Goal: Register for event/course

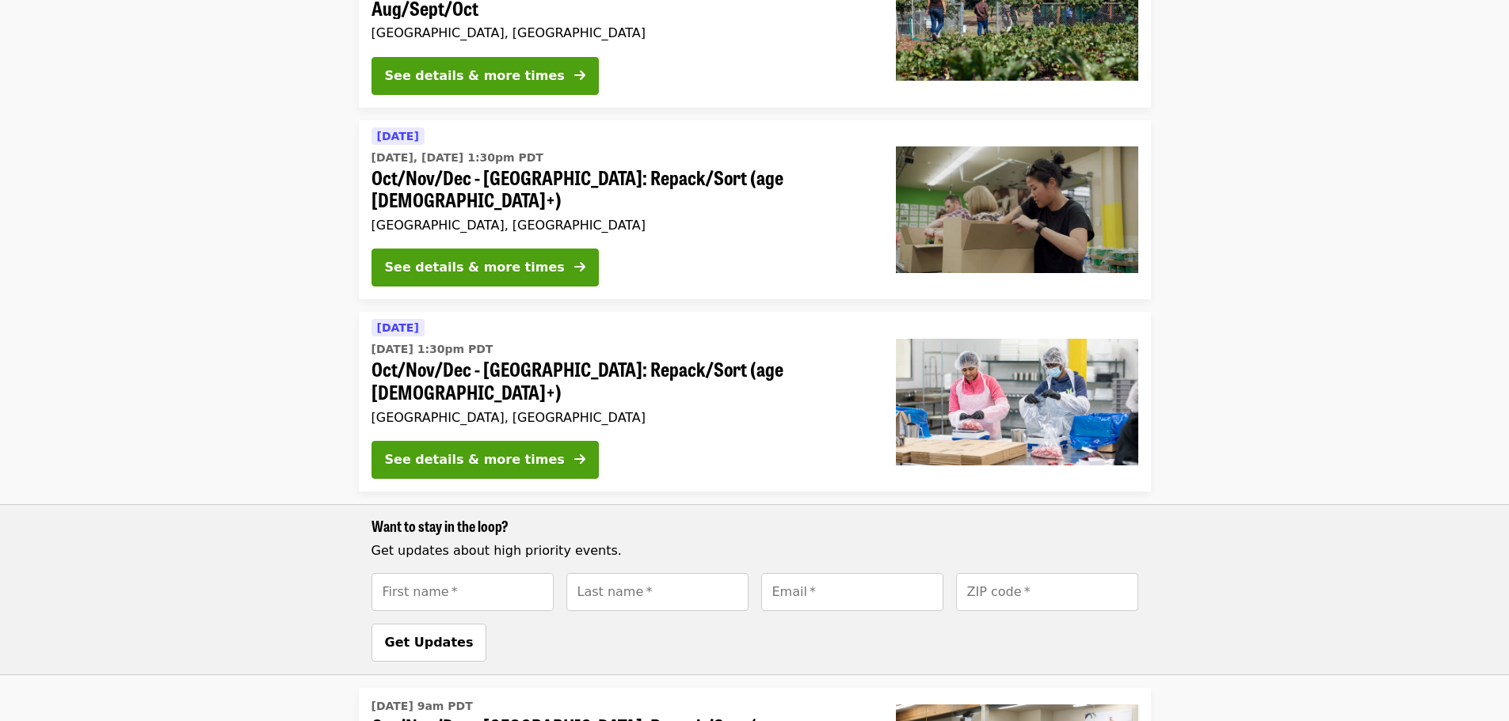
scroll to position [277, 0]
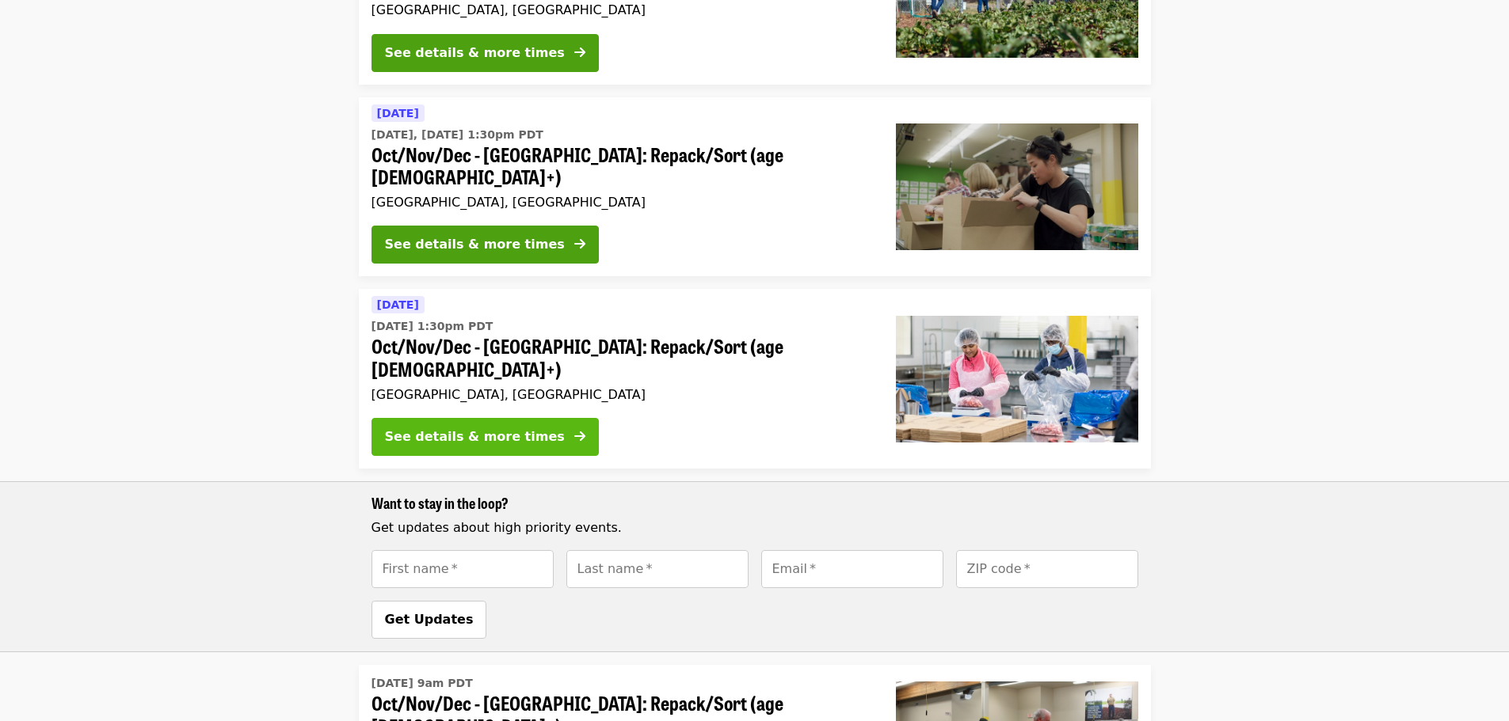
click at [454, 428] on div "See details & more times" at bounding box center [475, 437] width 180 height 19
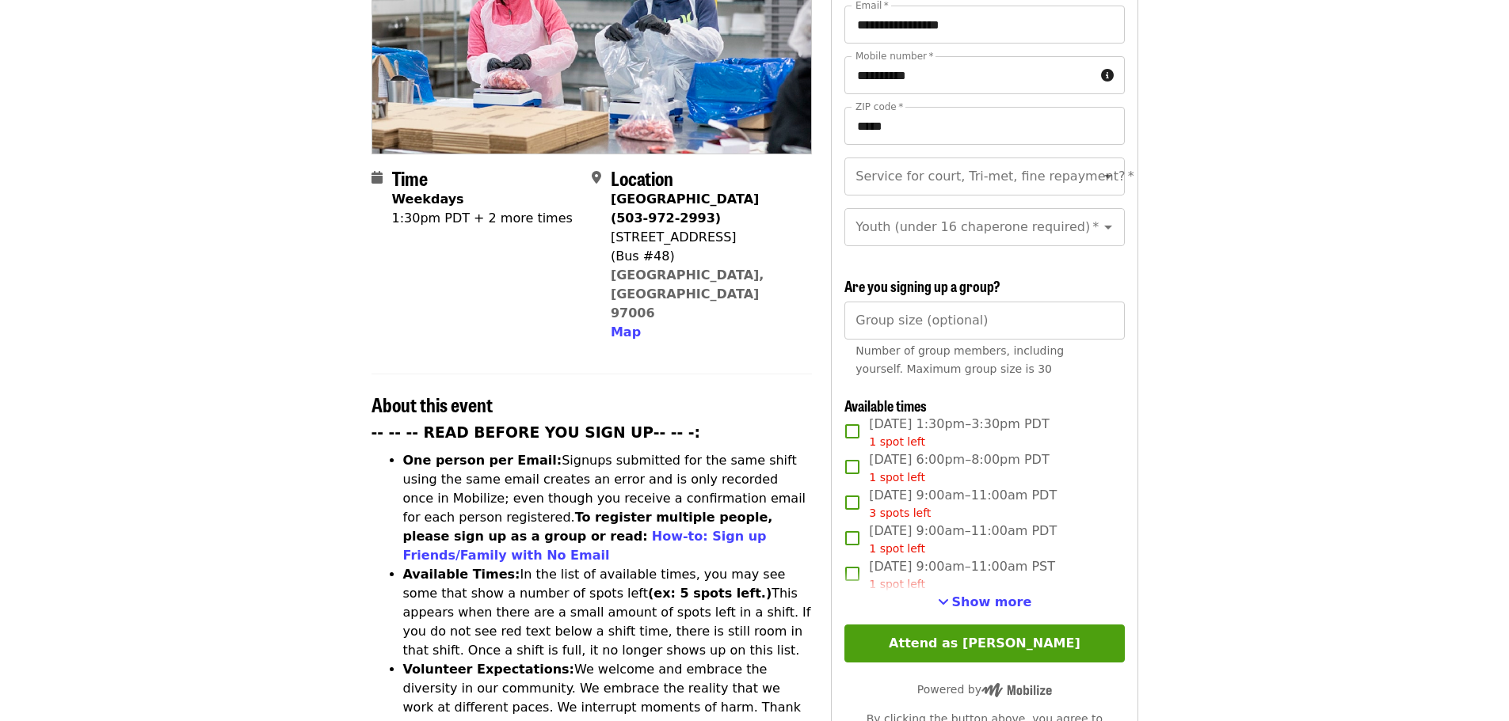
scroll to position [376, 0]
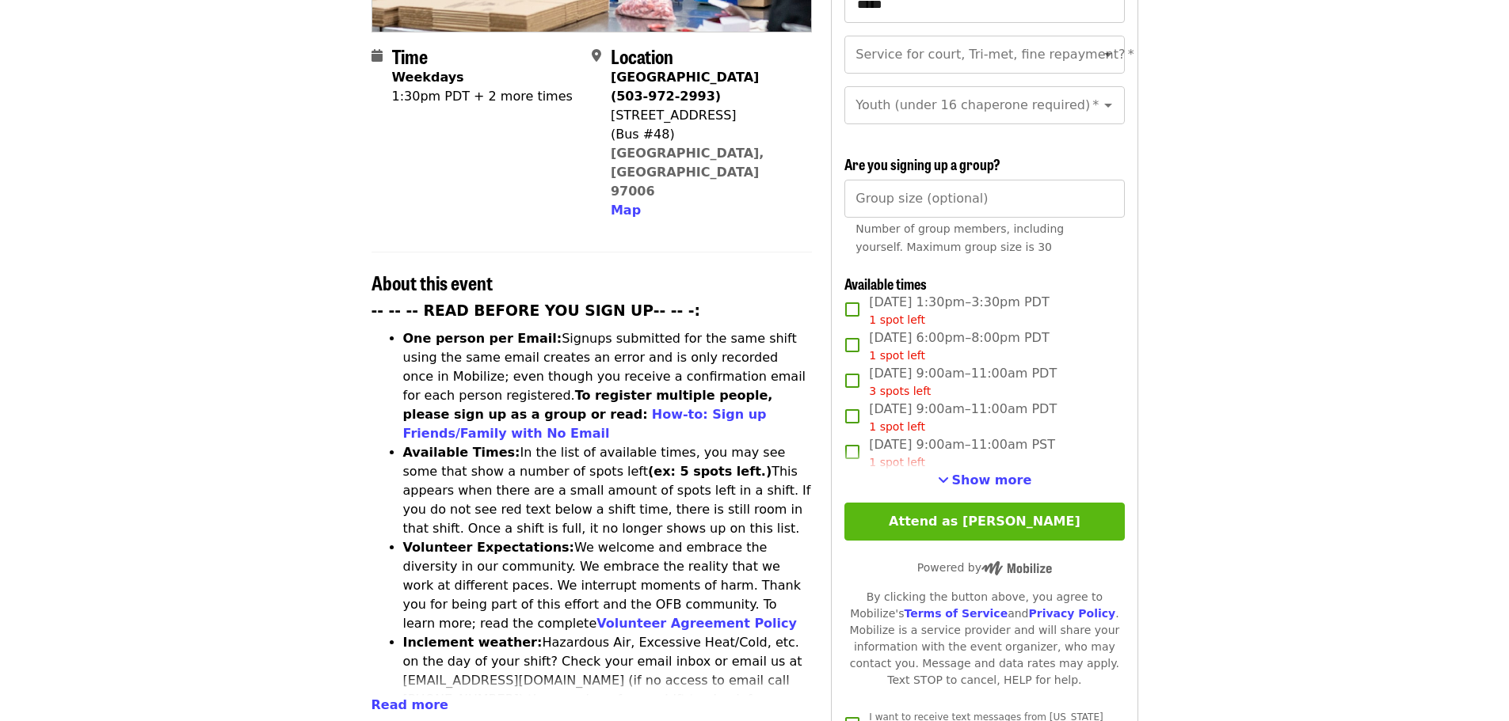
click at [994, 520] on button "Attend as [PERSON_NAME]" at bounding box center [984, 522] width 280 height 38
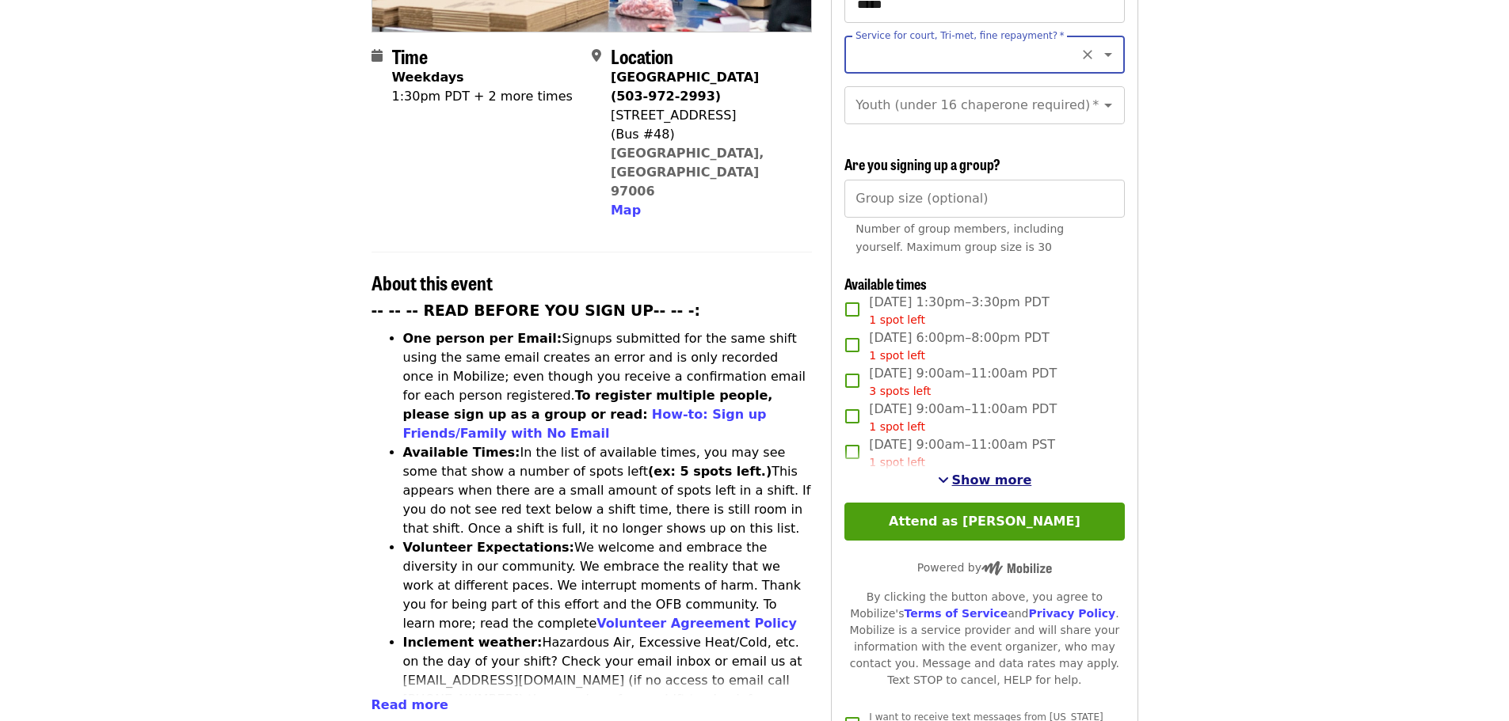
click at [999, 478] on span "Show more" at bounding box center [992, 480] width 80 height 15
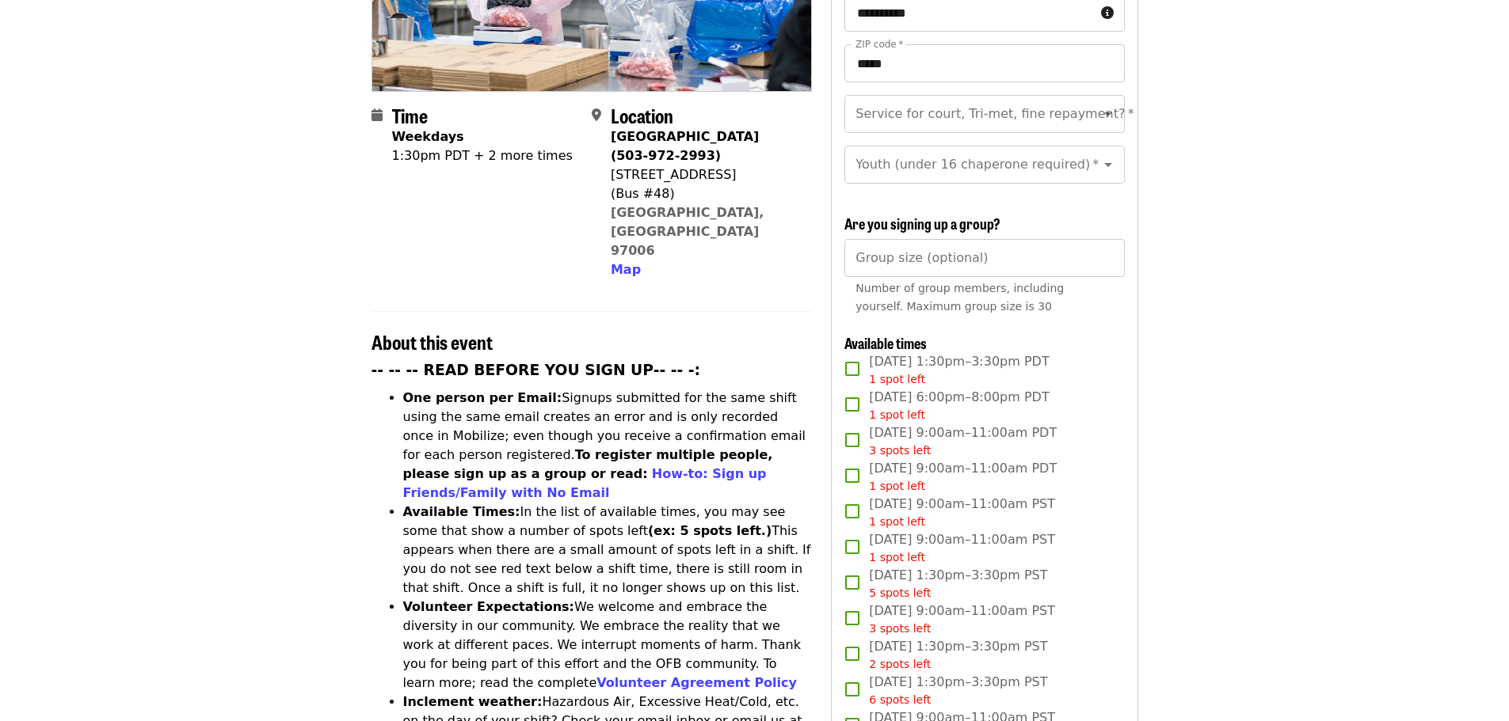
scroll to position [257, 0]
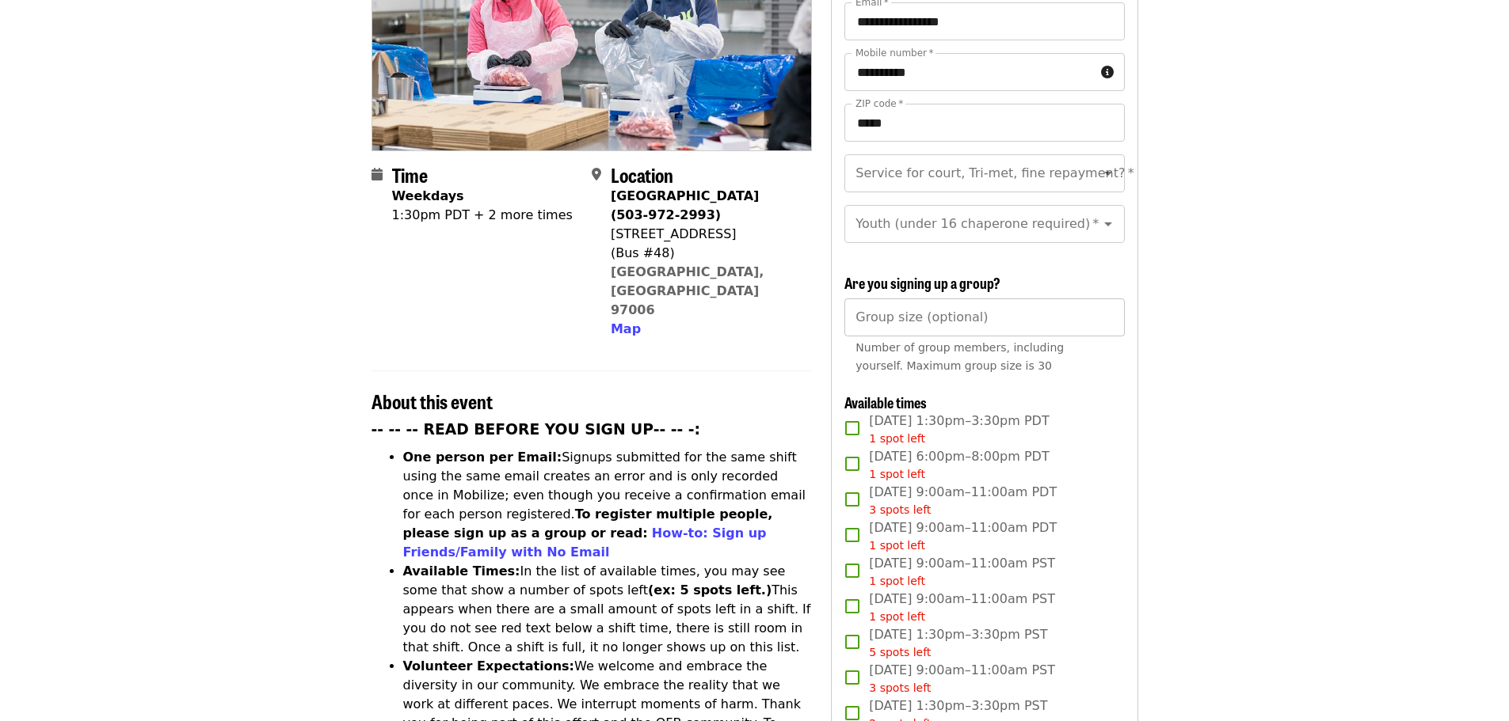
click at [963, 317] on input "Group size (optional)" at bounding box center [984, 318] width 280 height 38
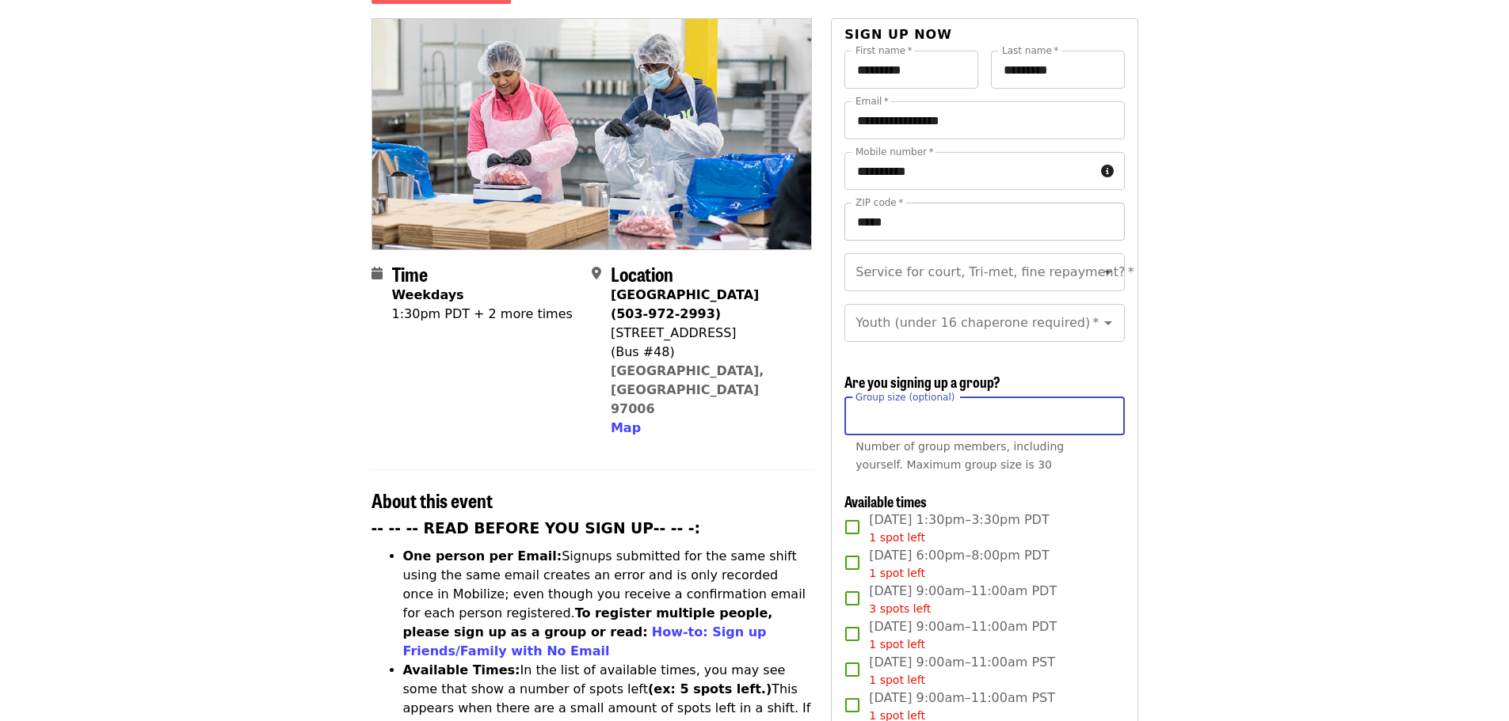
scroll to position [119, 0]
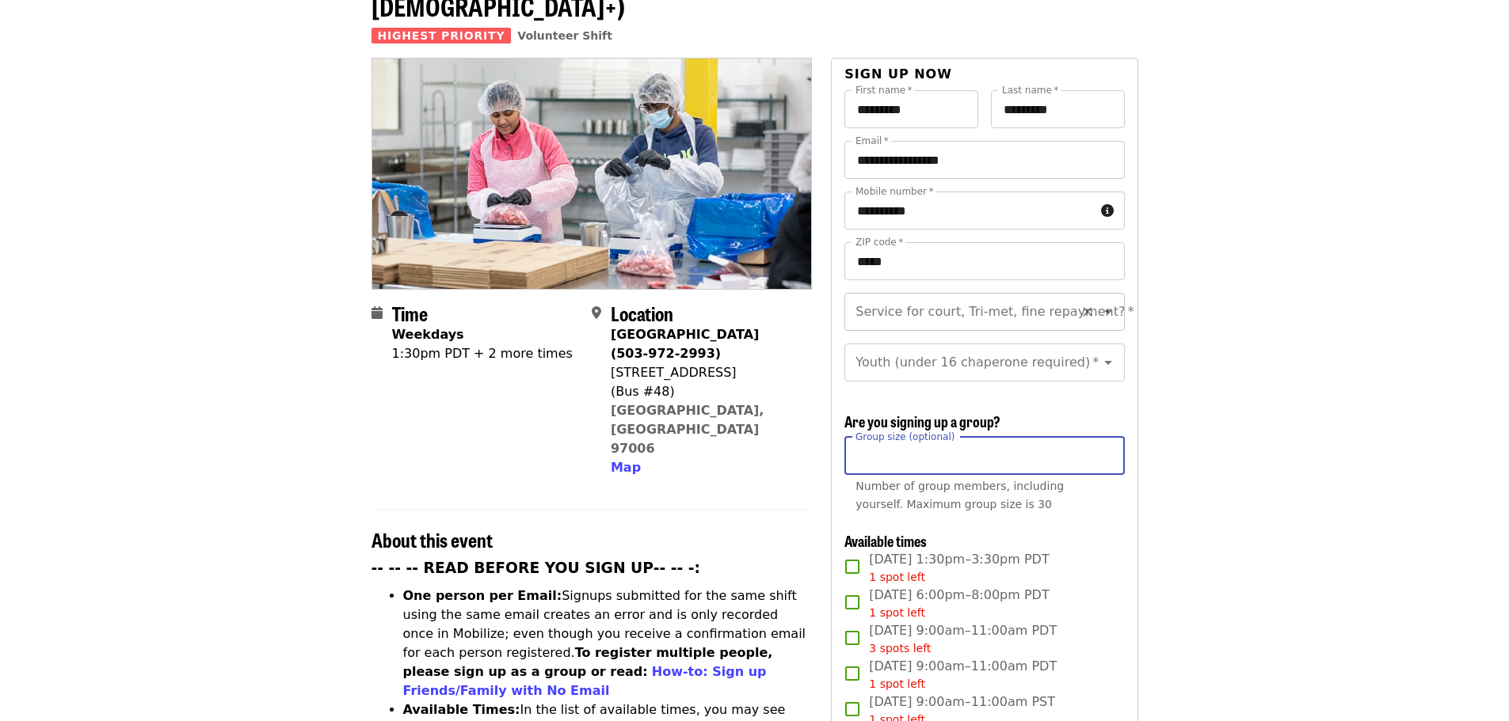
type input "**"
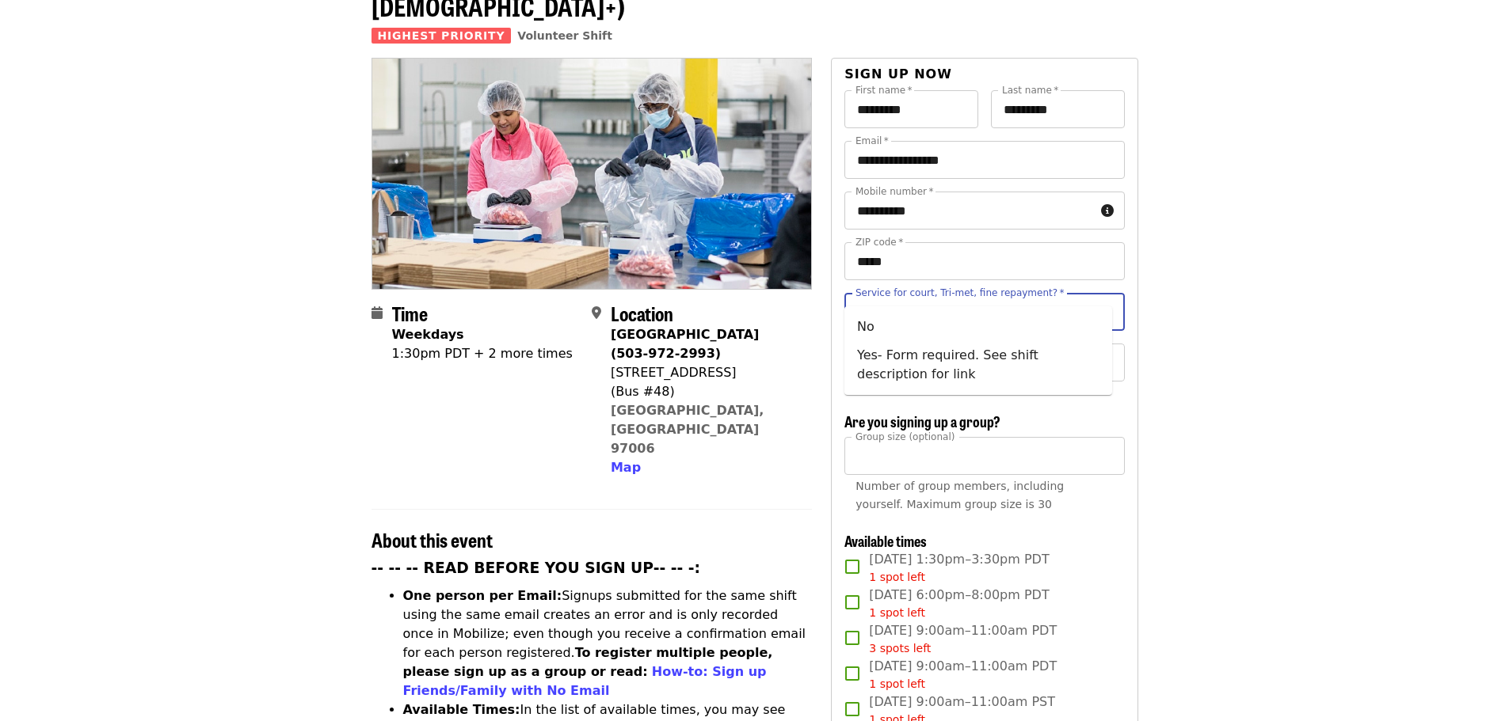
click at [995, 297] on input "Service for court, Tri-met, fine repayment?   *" at bounding box center [964, 312] width 215 height 30
click at [921, 339] on li "No" at bounding box center [978, 327] width 268 height 29
type input "**"
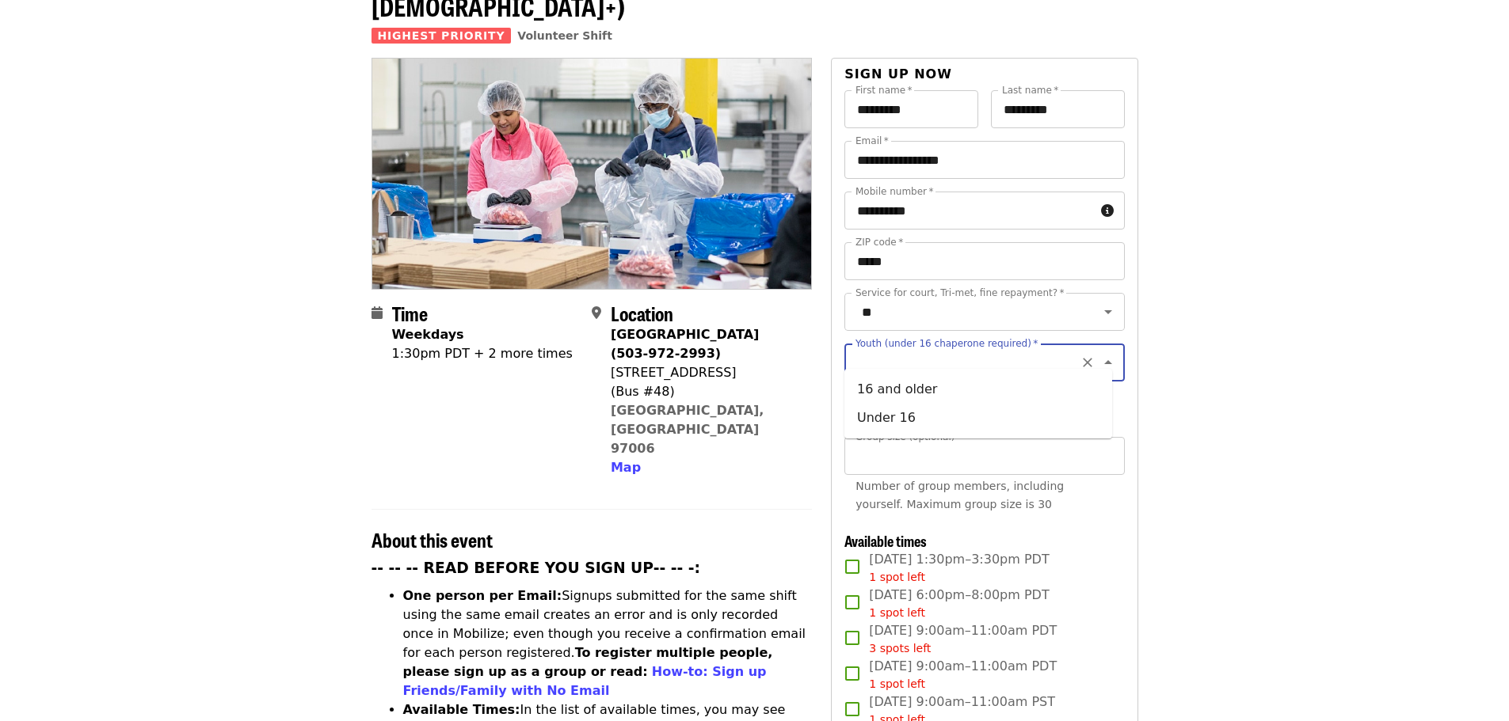
click at [951, 349] on input "Youth (under 16 chaperone required)   *" at bounding box center [964, 363] width 215 height 30
click at [935, 395] on li "16 and older" at bounding box center [978, 389] width 268 height 29
type input "**********"
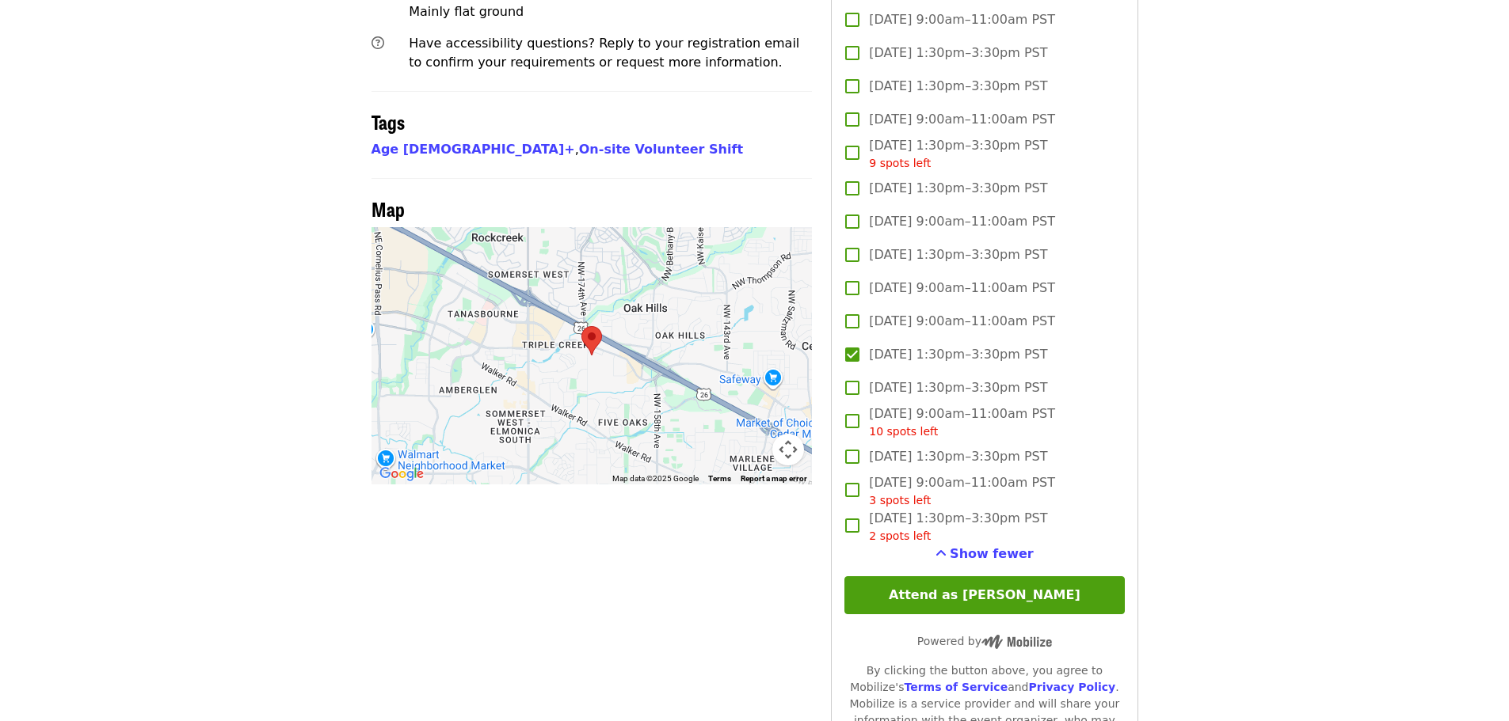
scroll to position [1307, 0]
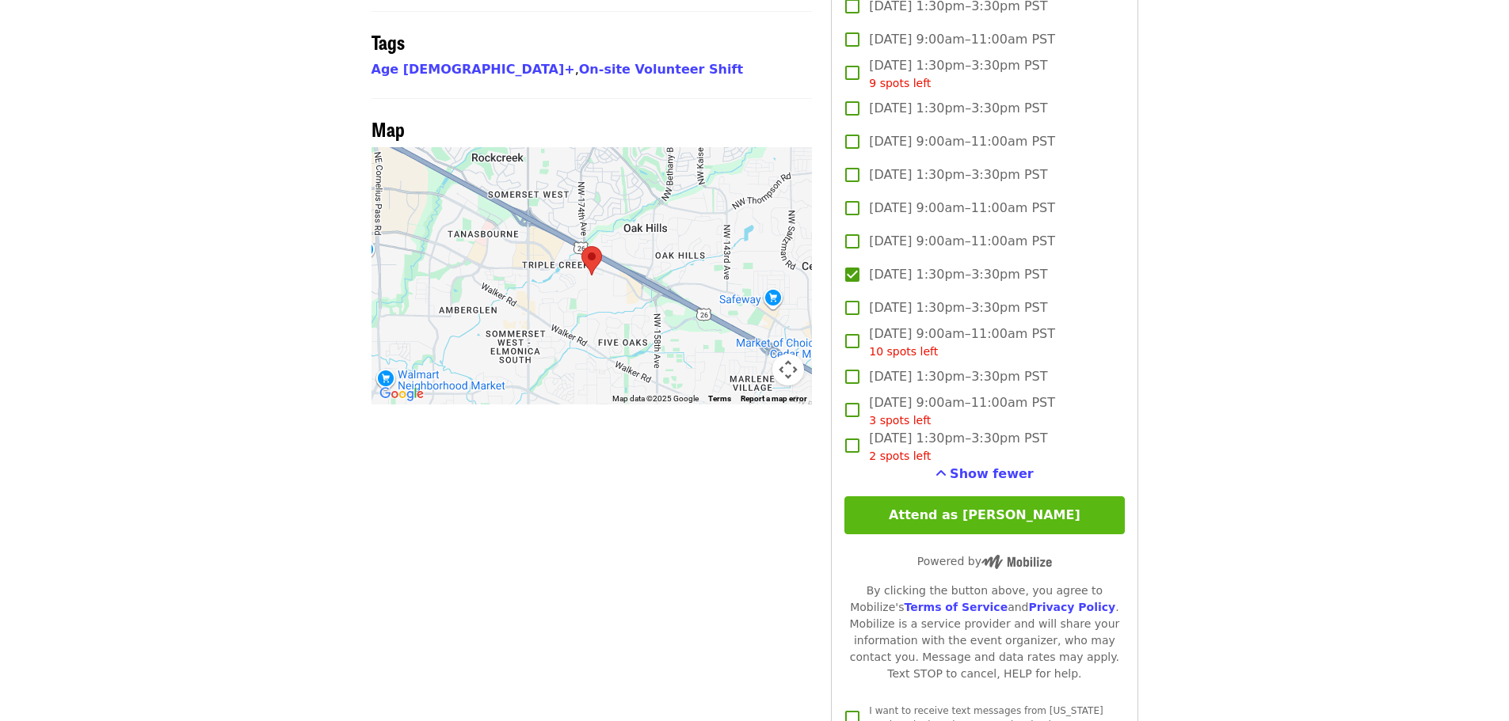
click at [1014, 512] on button "Attend as [PERSON_NAME]" at bounding box center [984, 516] width 280 height 38
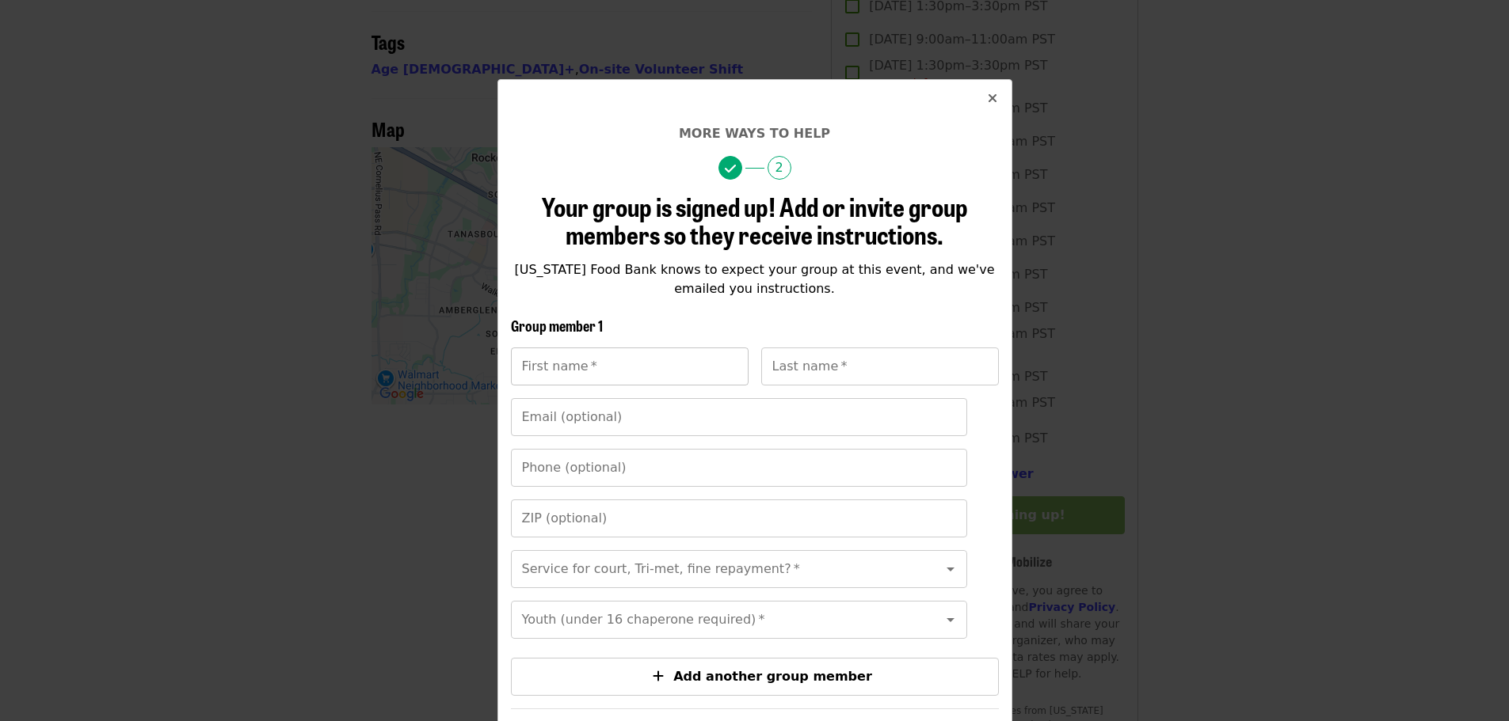
click at [572, 363] on input "First name   *" at bounding box center [630, 367] width 238 height 38
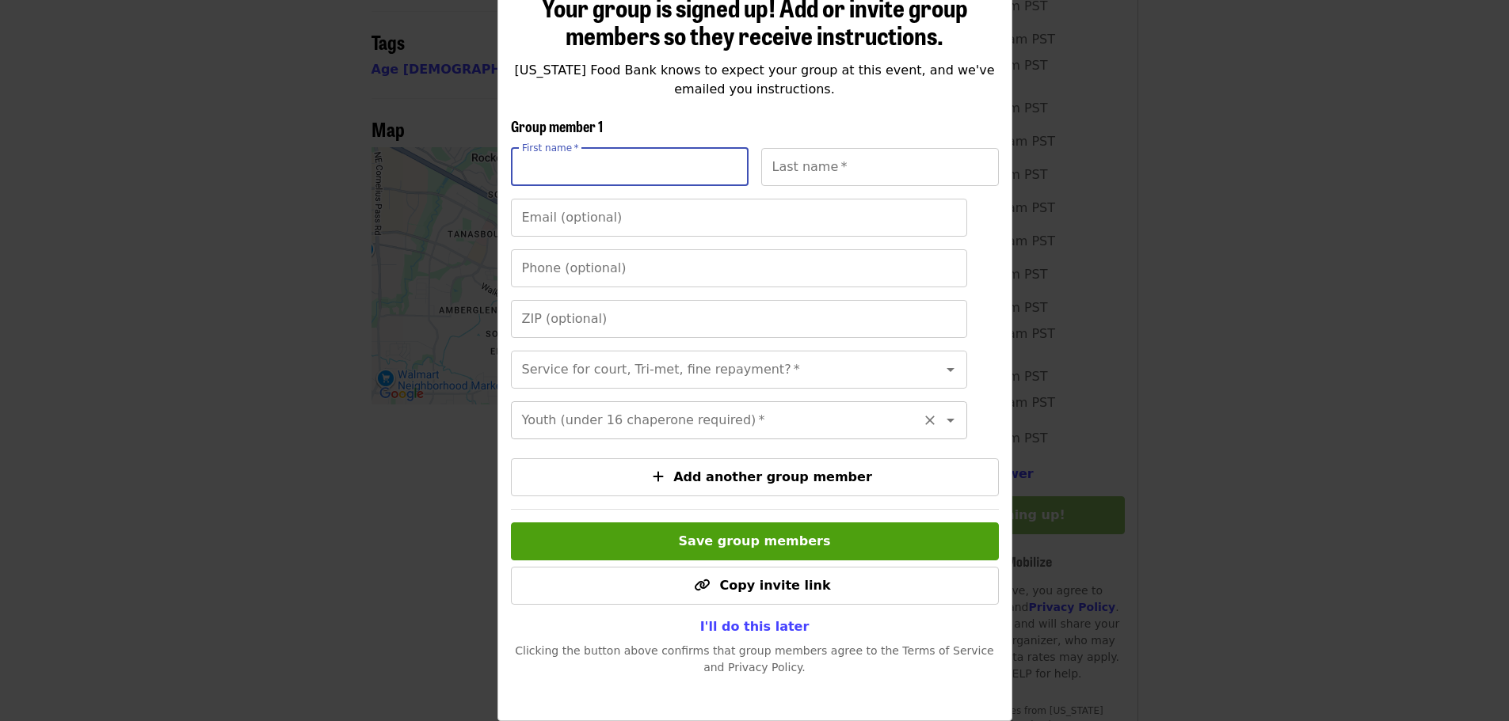
scroll to position [223, 0]
click at [754, 626] on span "I'll do this later" at bounding box center [754, 626] width 109 height 15
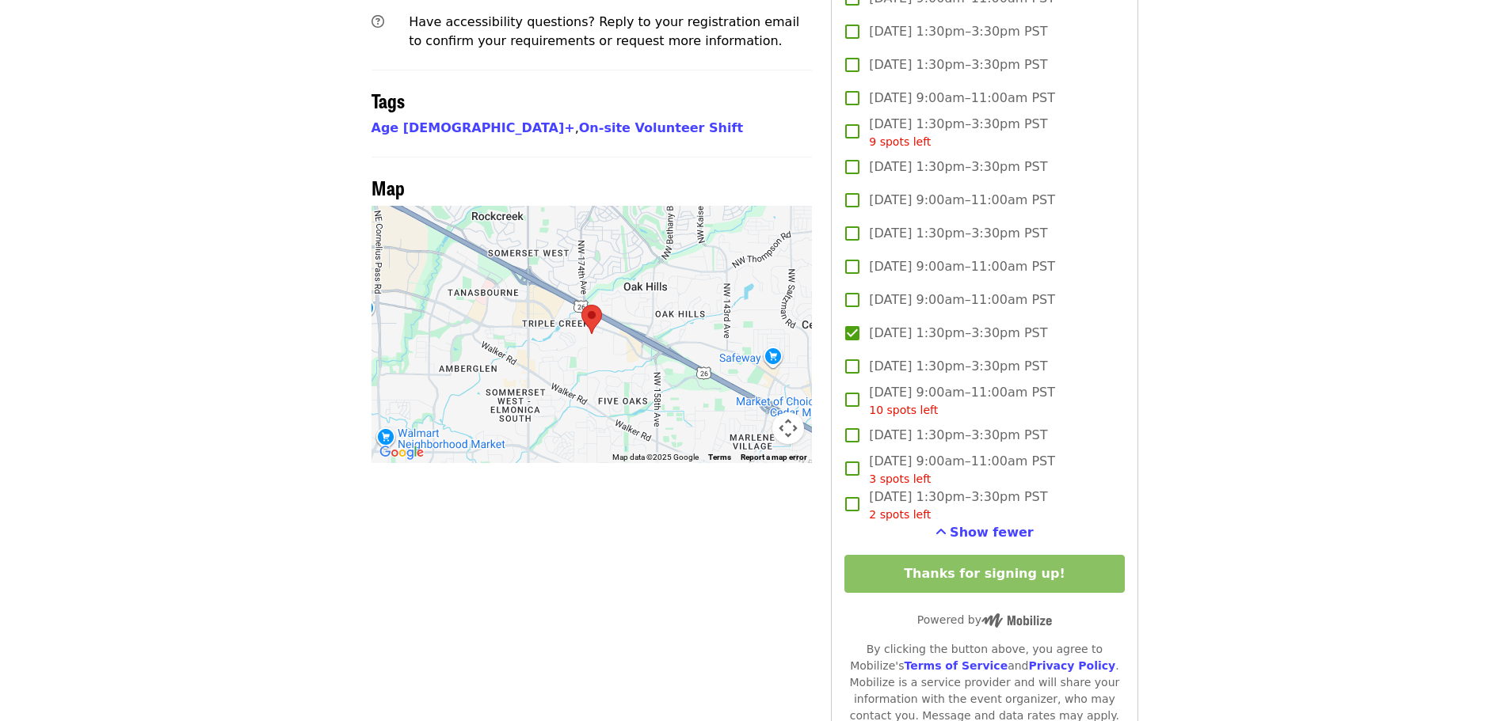
scroll to position [1228, 0]
